Goal: Check status: Check status

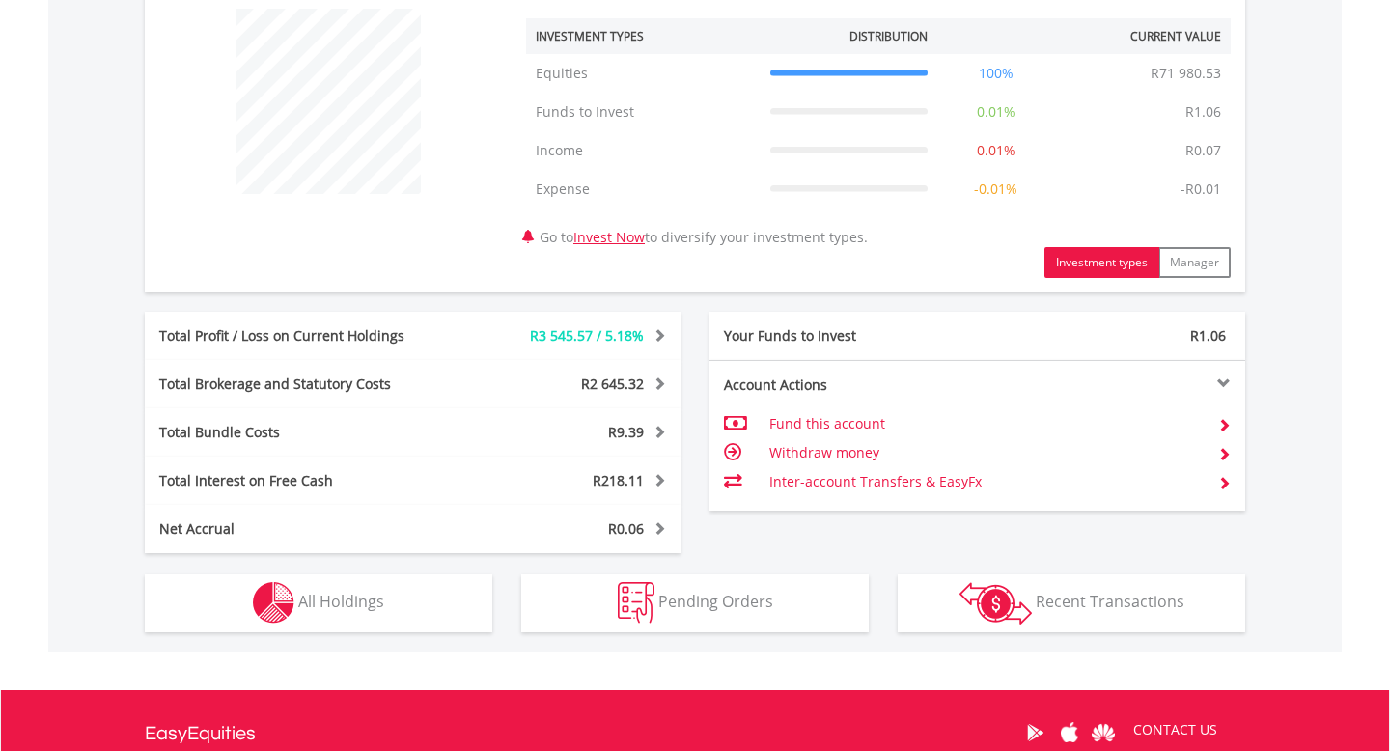
scroll to position [767, 0]
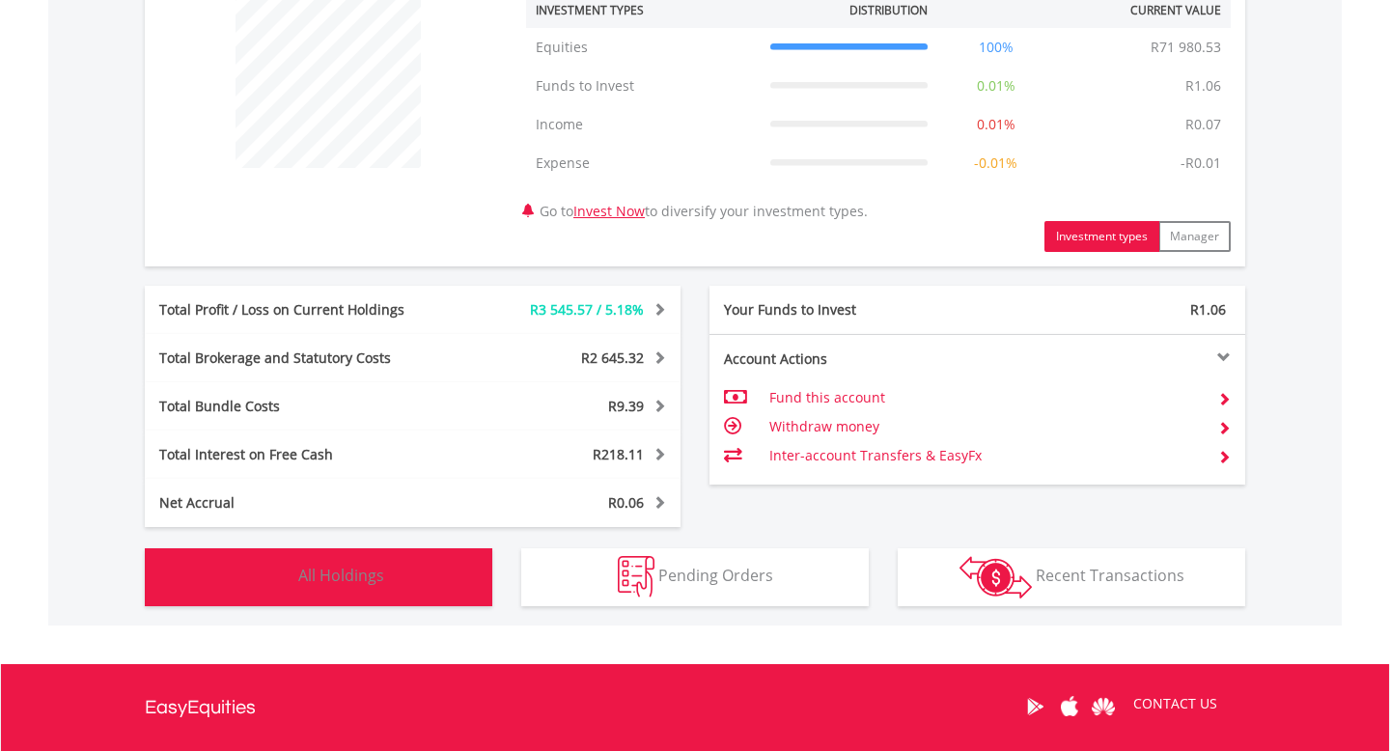
click at [412, 578] on button "Holdings All Holdings" at bounding box center [319, 577] width 348 height 58
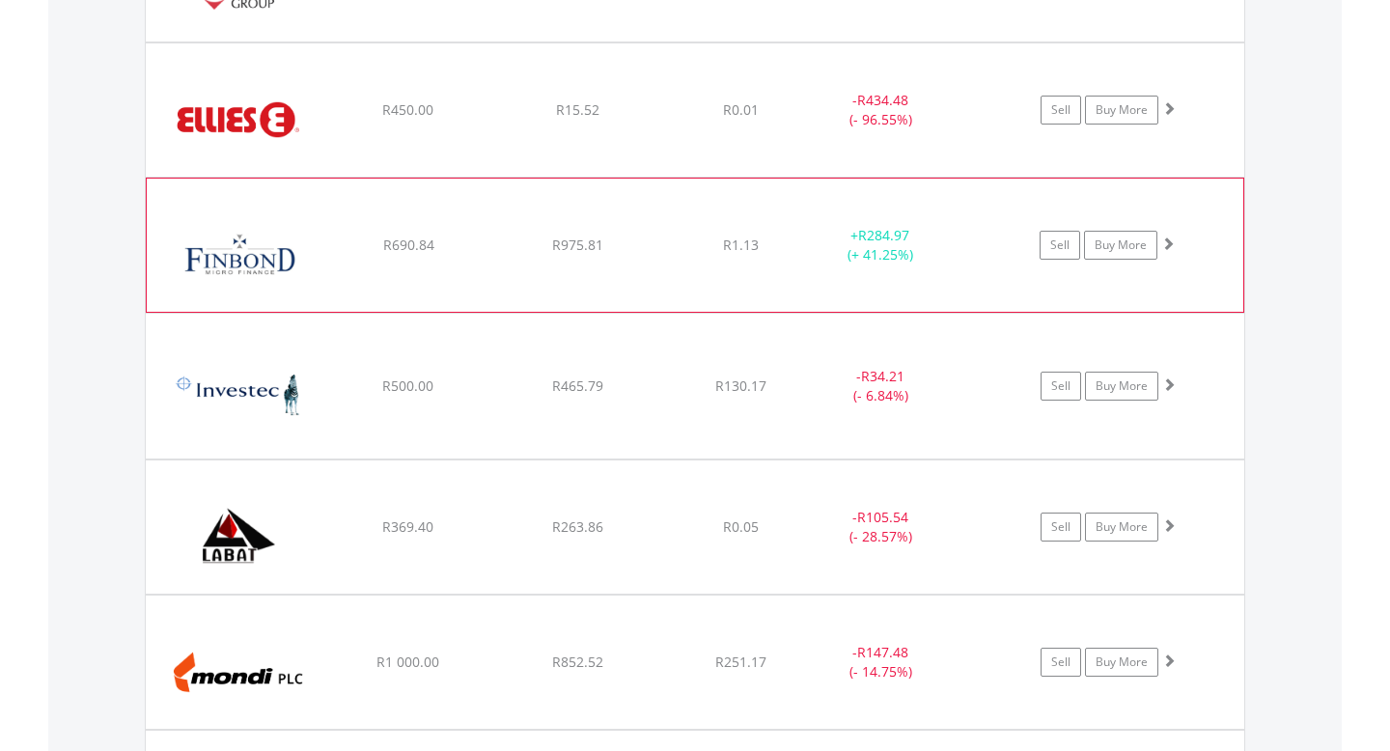
scroll to position [1886, 0]
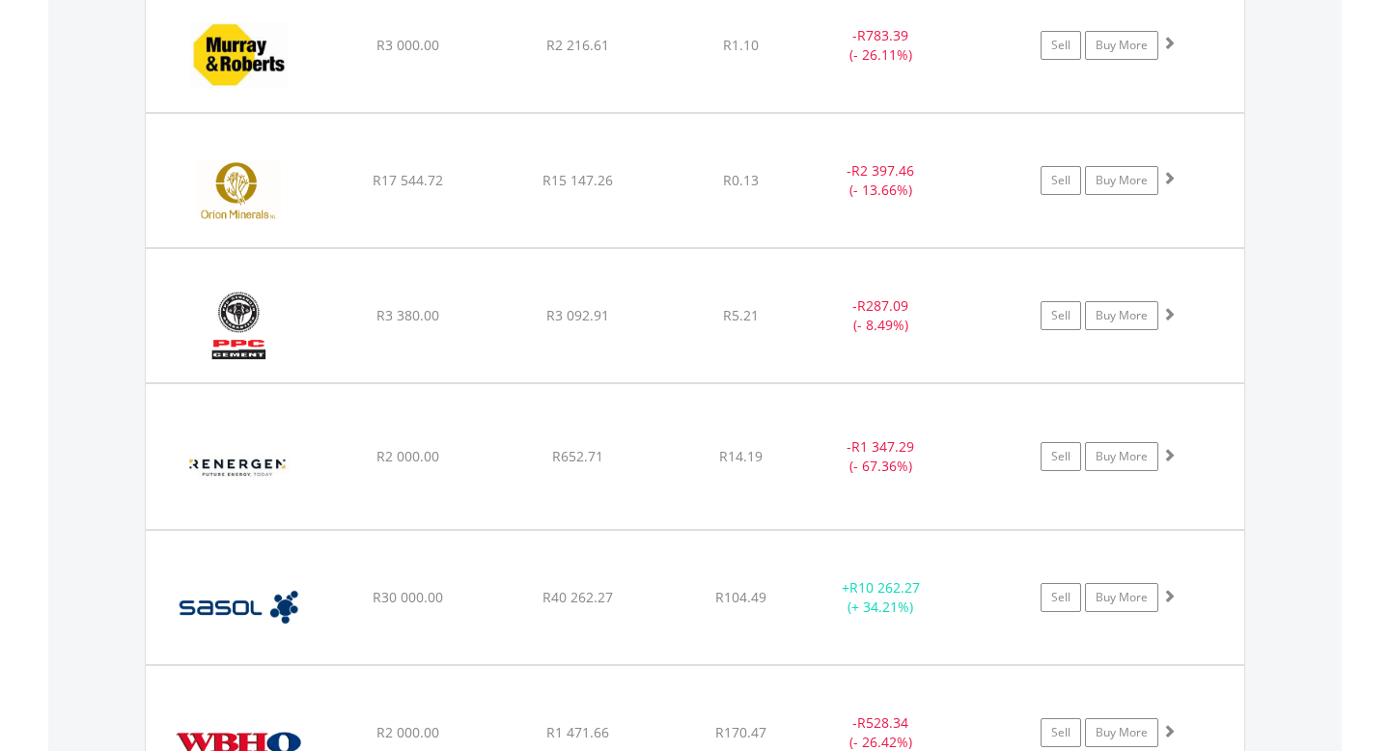
scroll to position [2844, 0]
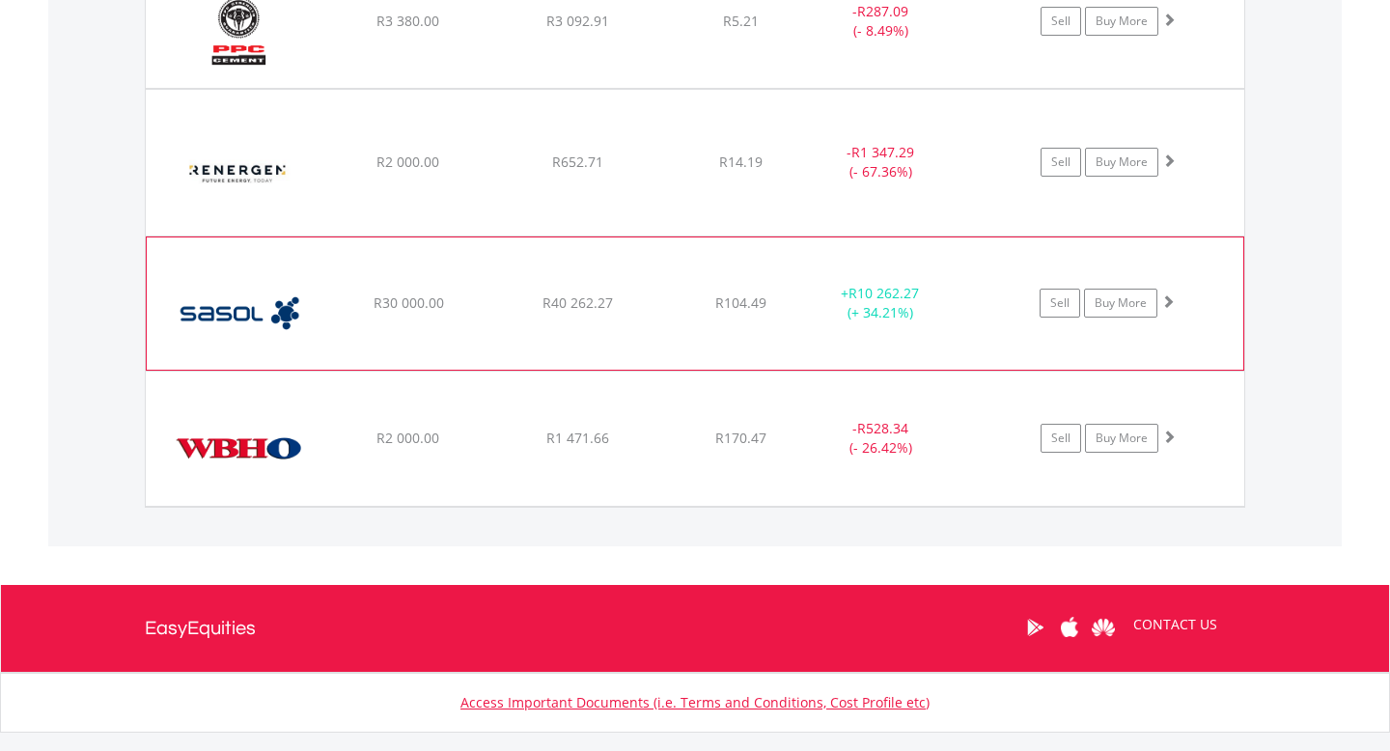
scroll to position [3114, 0]
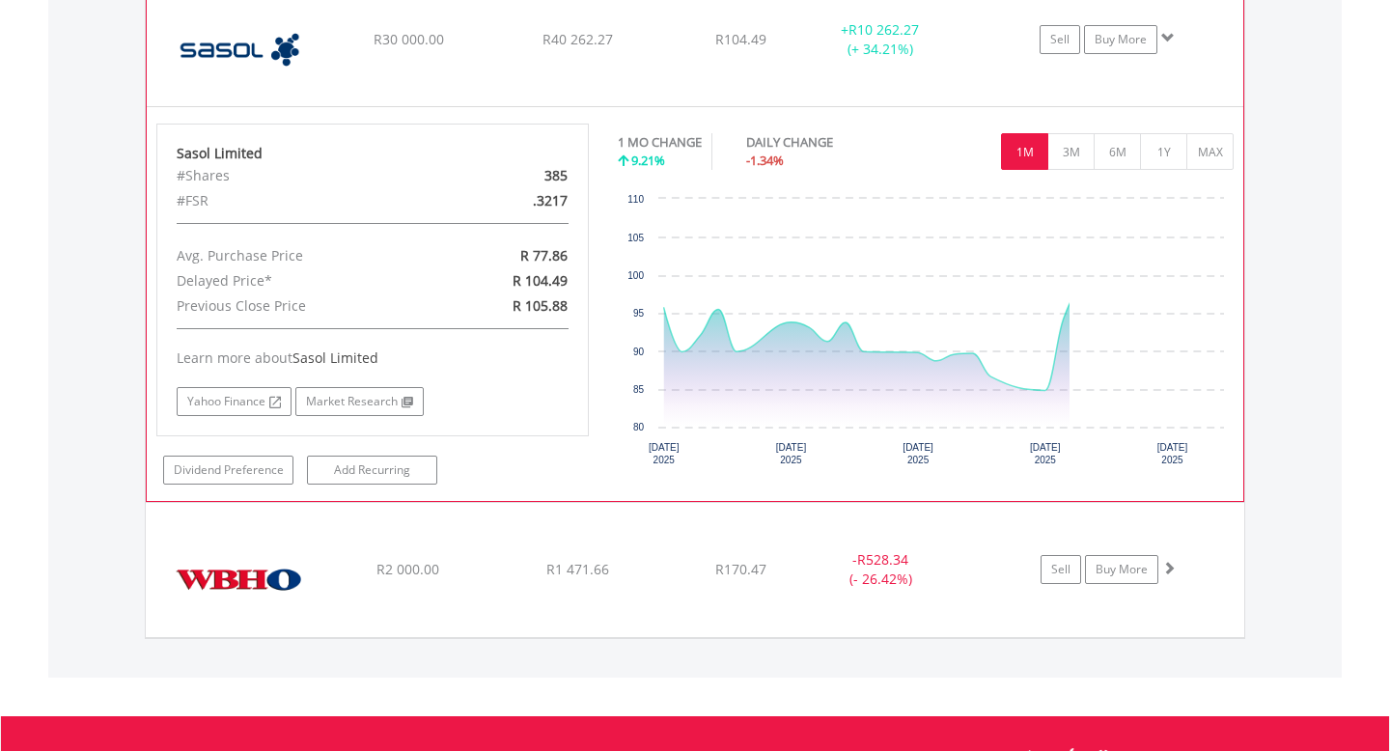
scroll to position [3335, 0]
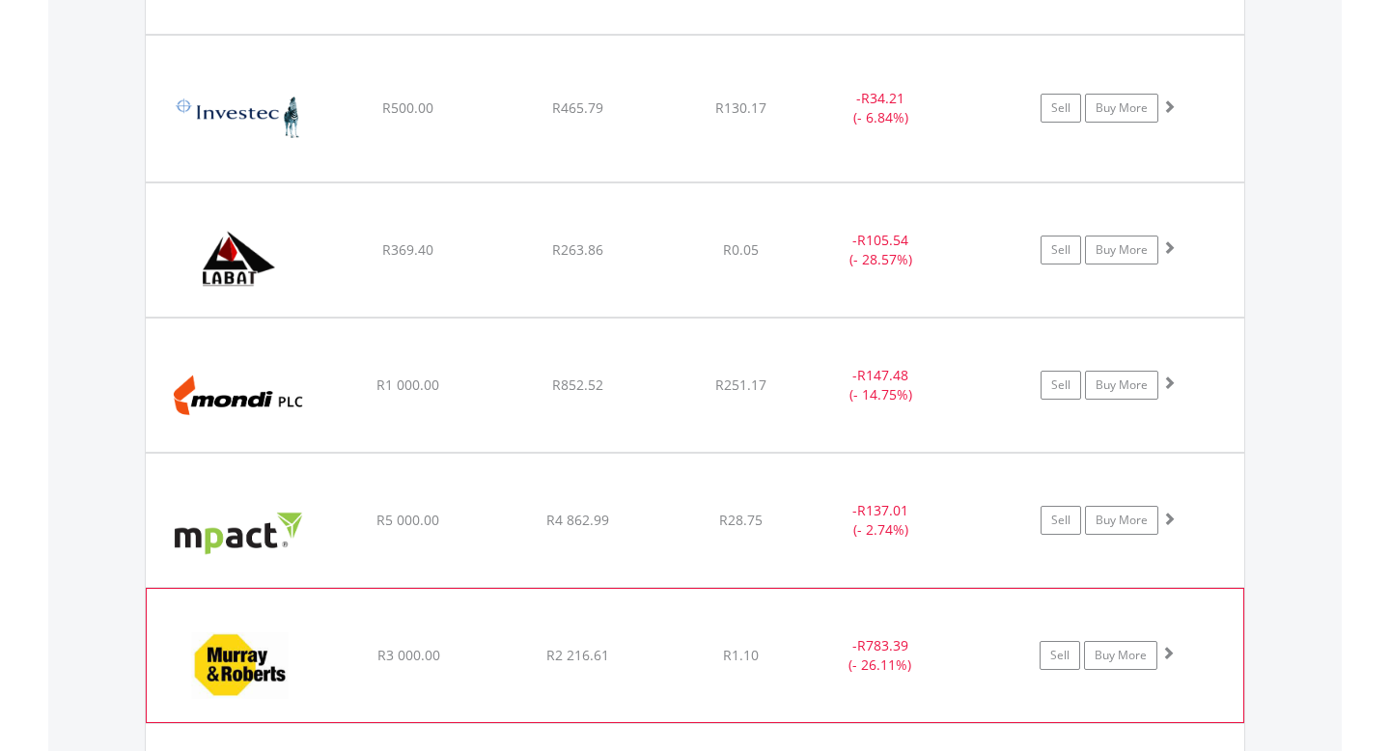
scroll to position [2161, 0]
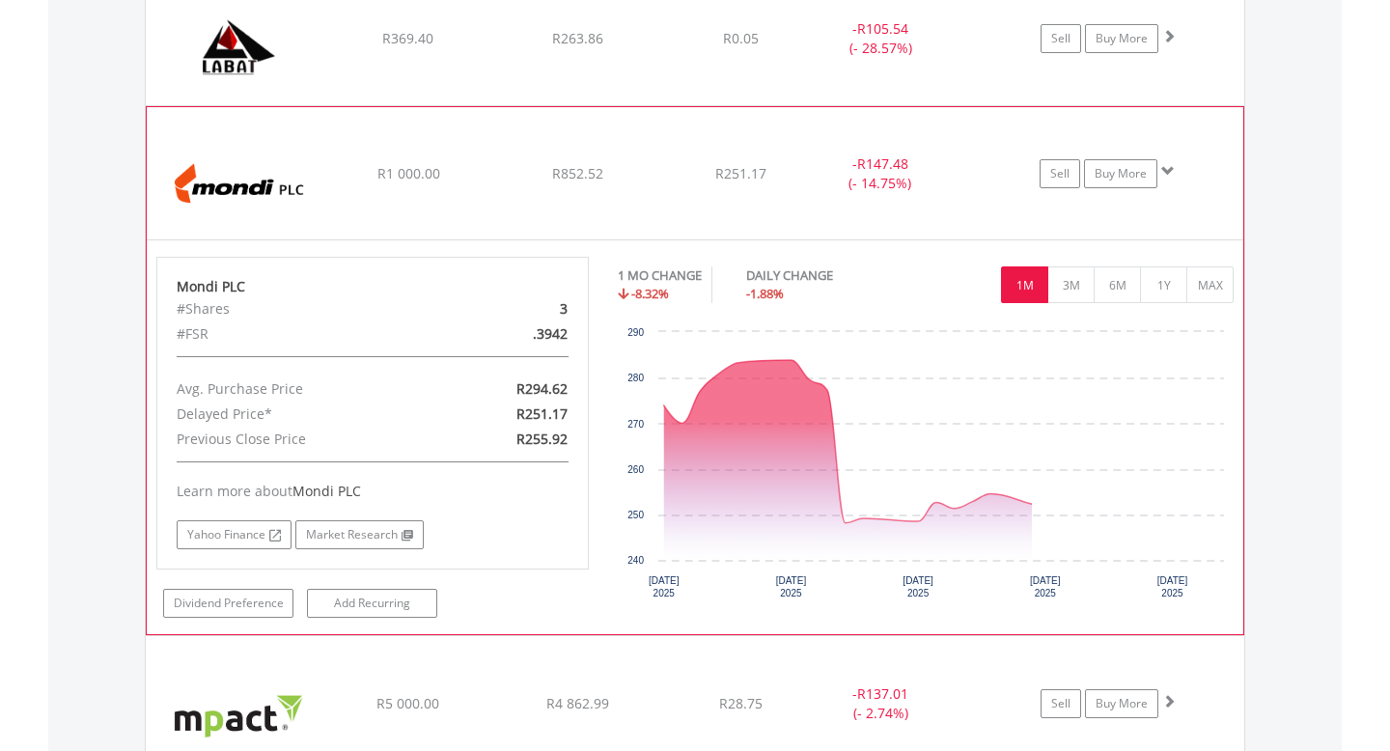
scroll to position [2399, 0]
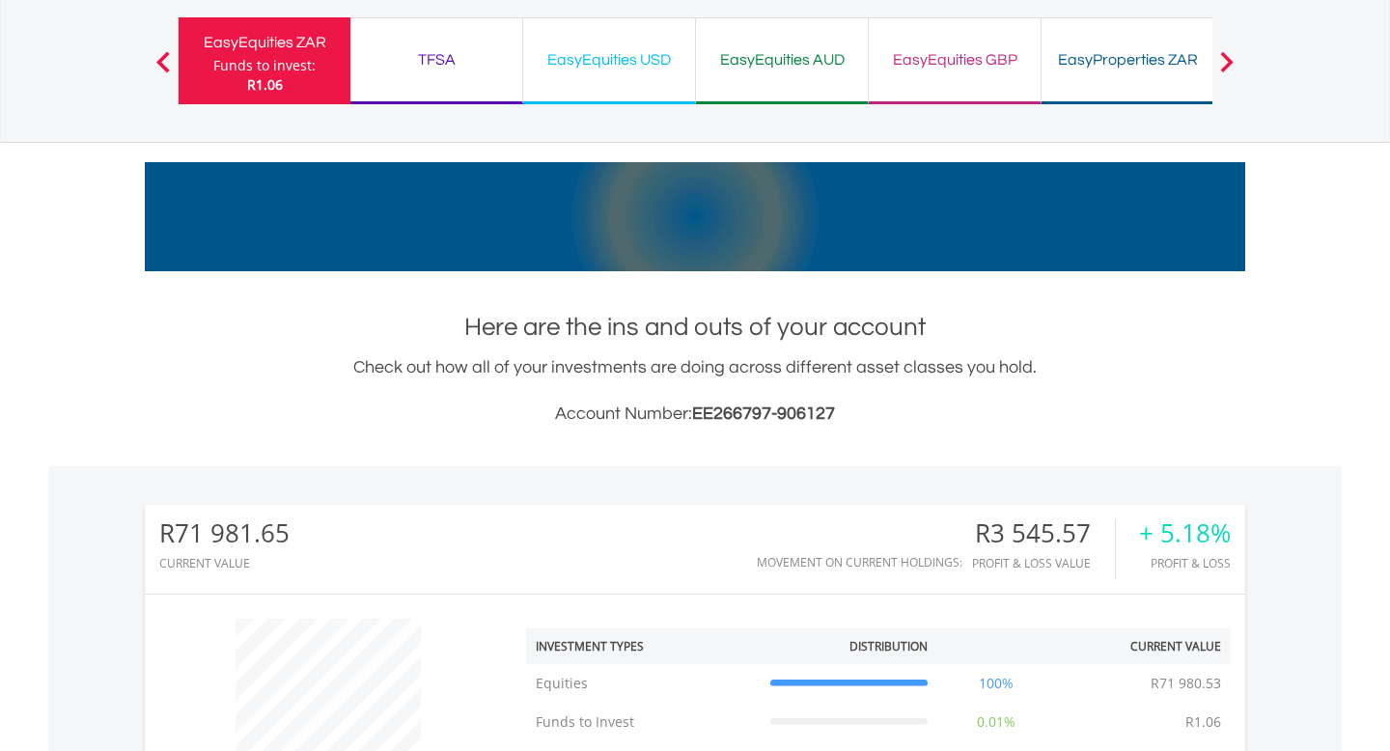
scroll to position [0, 0]
